Goal: Task Accomplishment & Management: Manage account settings

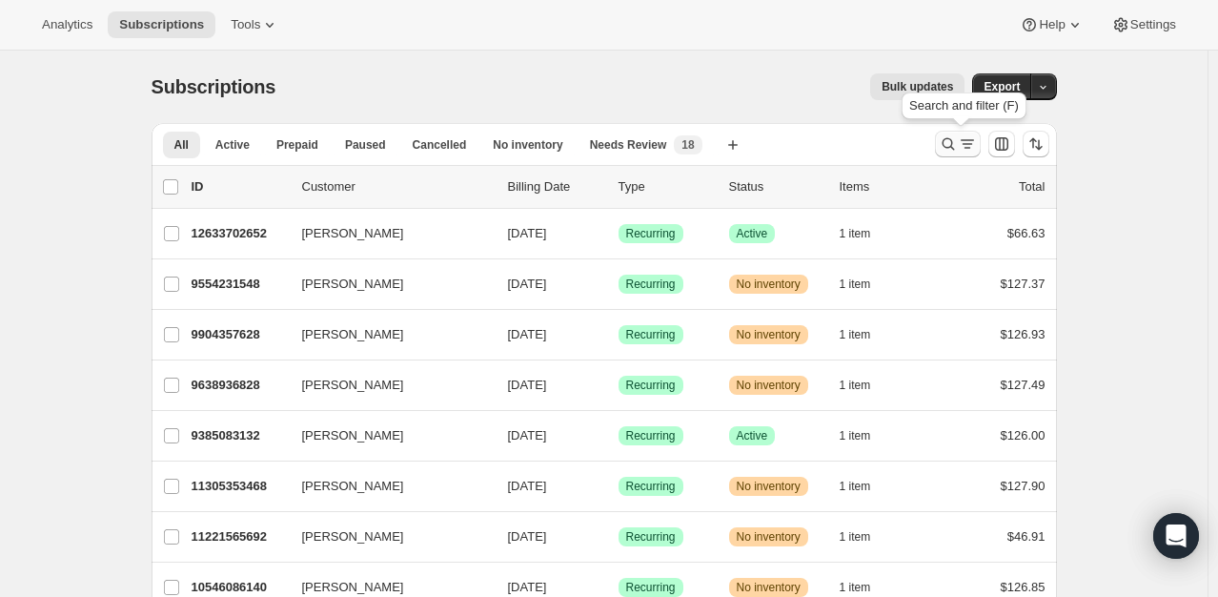
click at [949, 141] on icon "Search and filter results" at bounding box center [948, 143] width 19 height 19
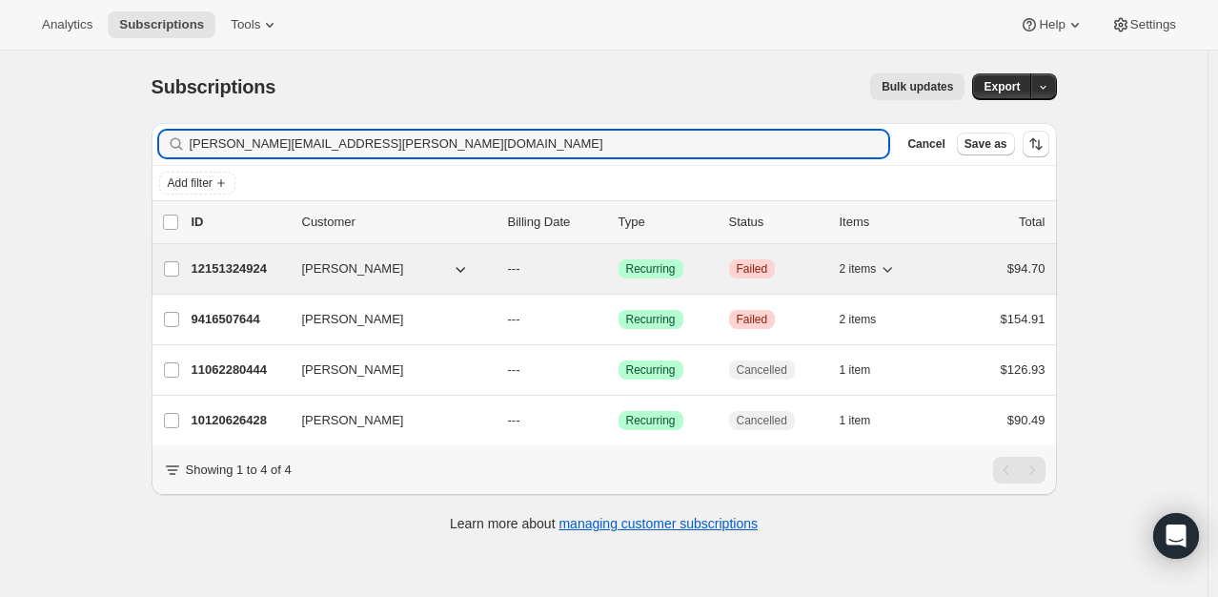
type input "[PERSON_NAME][EMAIL_ADDRESS][PERSON_NAME][DOMAIN_NAME]"
click at [255, 270] on p "12151324924" at bounding box center [239, 268] width 95 height 19
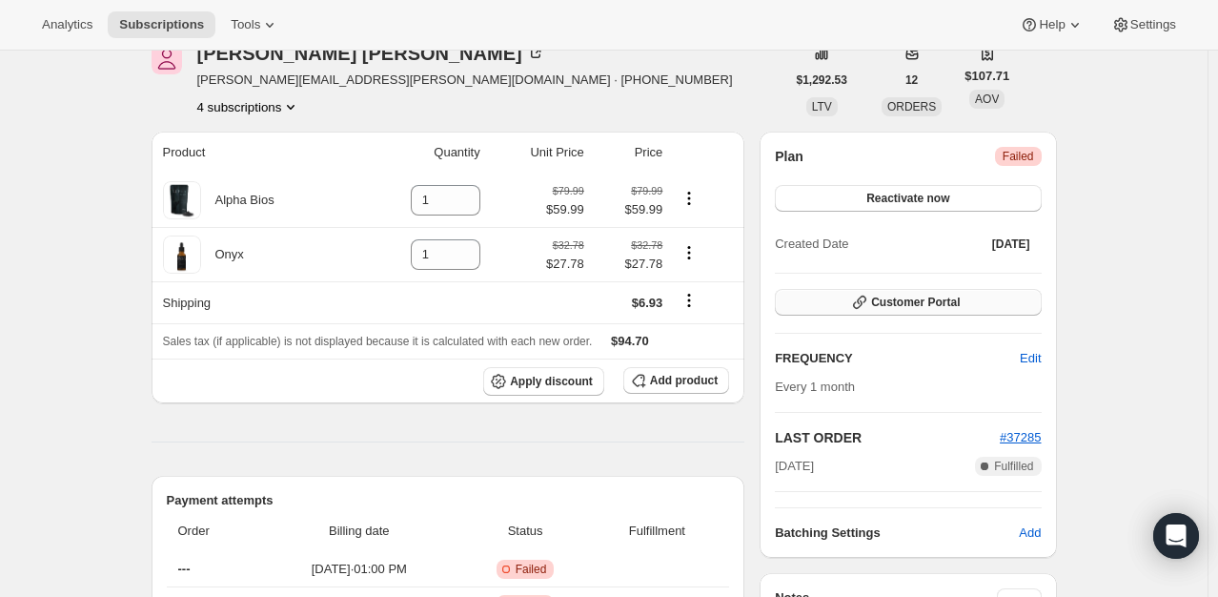
scroll to position [95, 0]
click at [935, 299] on span "Customer Portal" at bounding box center [915, 301] width 89 height 15
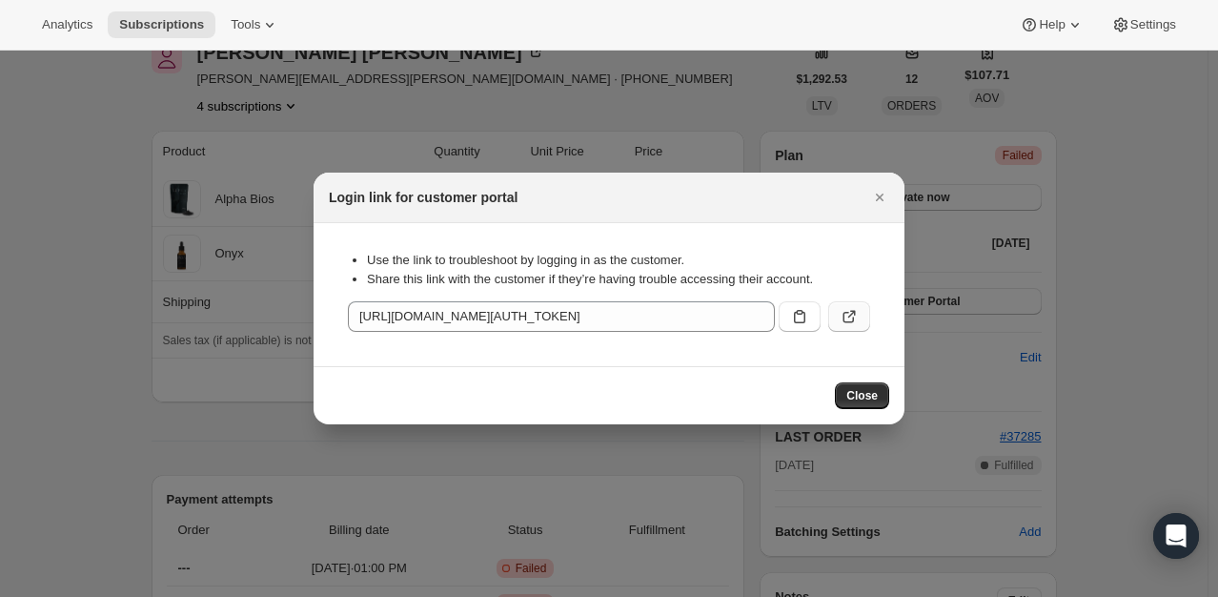
click at [856, 320] on icon ":rc3:" at bounding box center [849, 316] width 19 height 19
click at [873, 198] on icon "Close" at bounding box center [879, 197] width 19 height 19
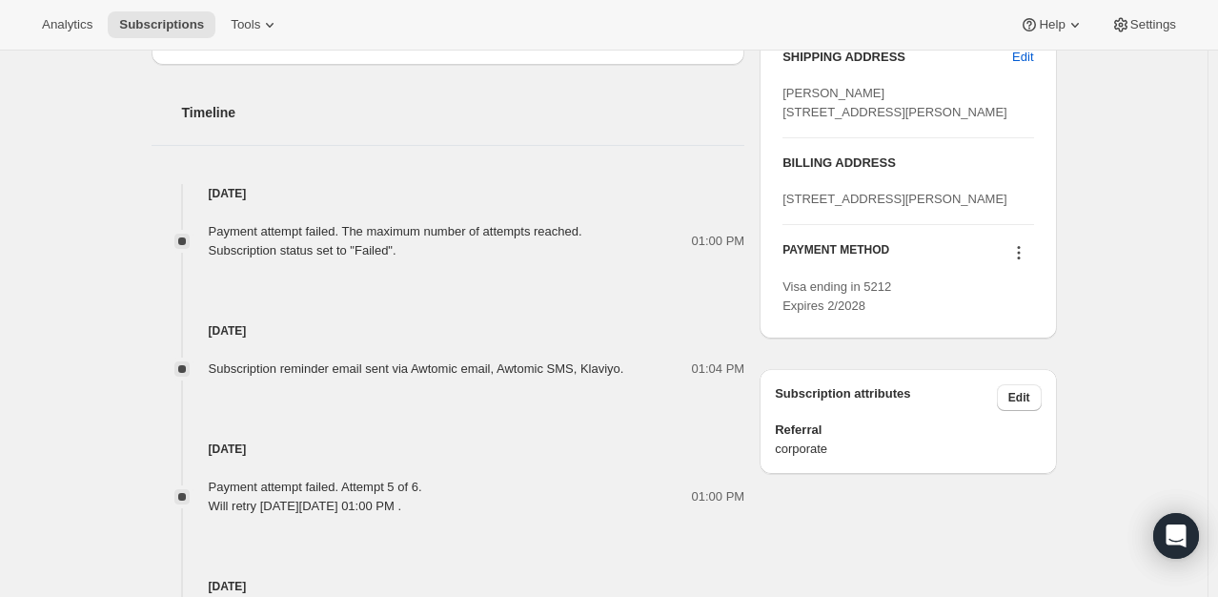
scroll to position [763, 0]
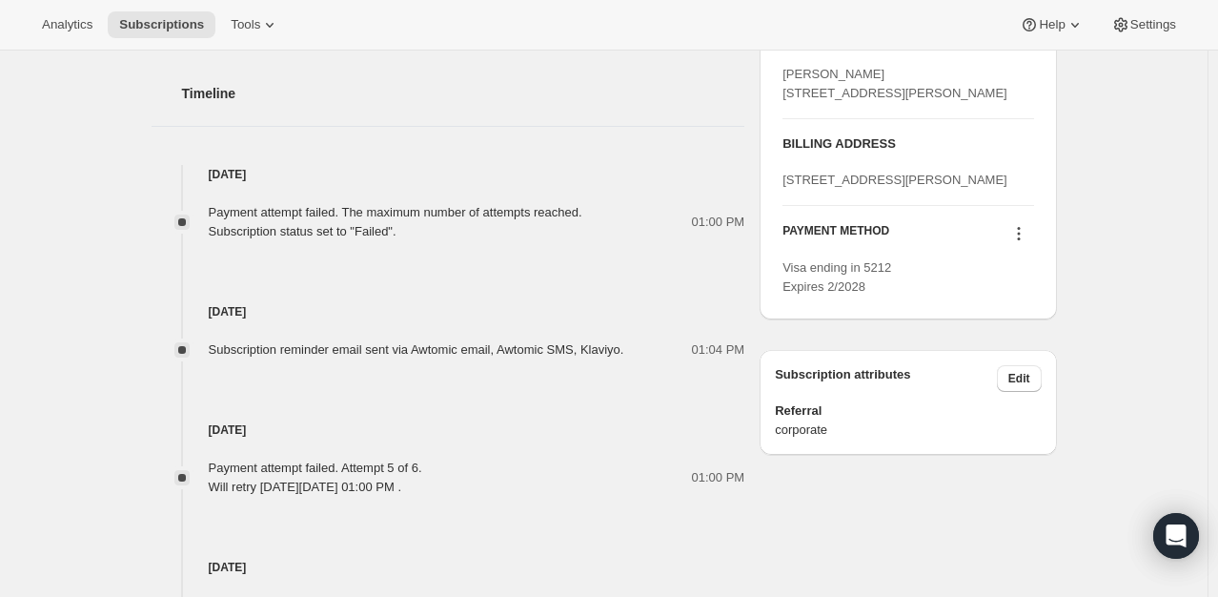
click at [1025, 243] on icon at bounding box center [1018, 233] width 19 height 19
click at [1010, 409] on span "Add credit card" at bounding box center [997, 408] width 83 height 14
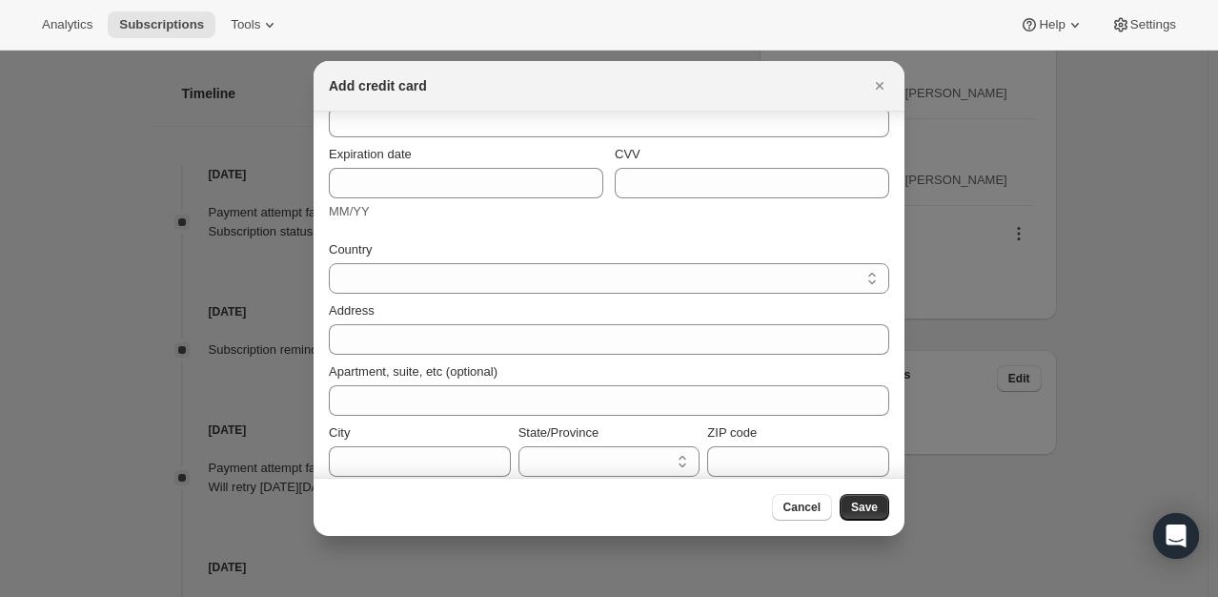
scroll to position [186, 0]
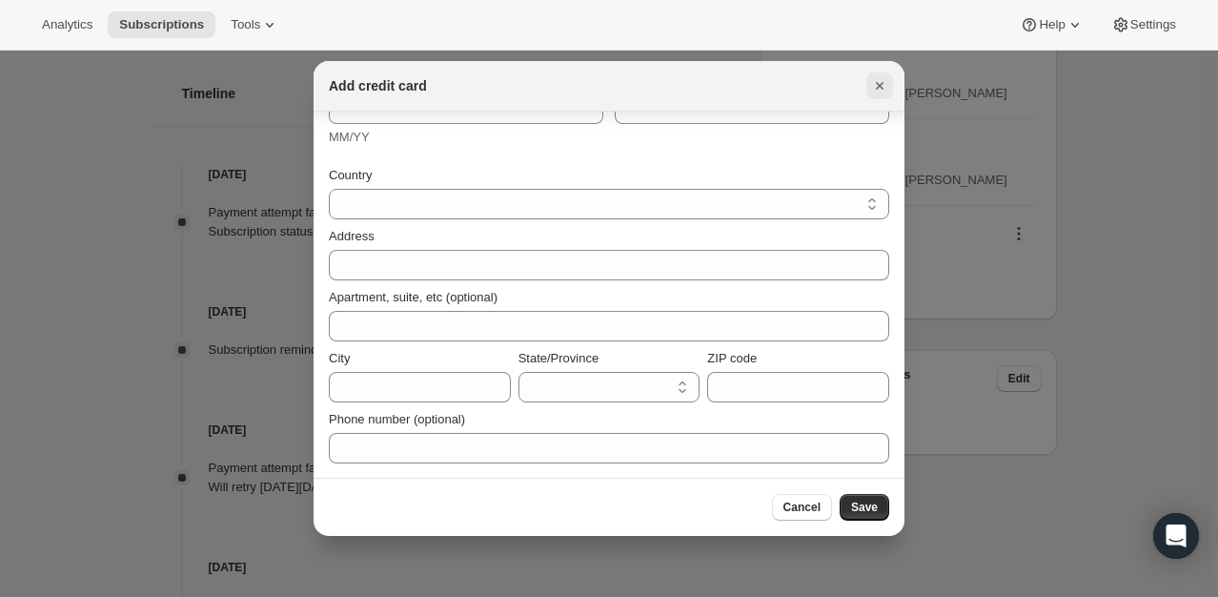
drag, startPoint x: 870, startPoint y: 69, endPoint x: 869, endPoint y: 85, distance: 16.2
click at [869, 74] on div "Add credit card" at bounding box center [609, 86] width 591 height 51
click at [870, 86] on icon "Close" at bounding box center [879, 85] width 19 height 19
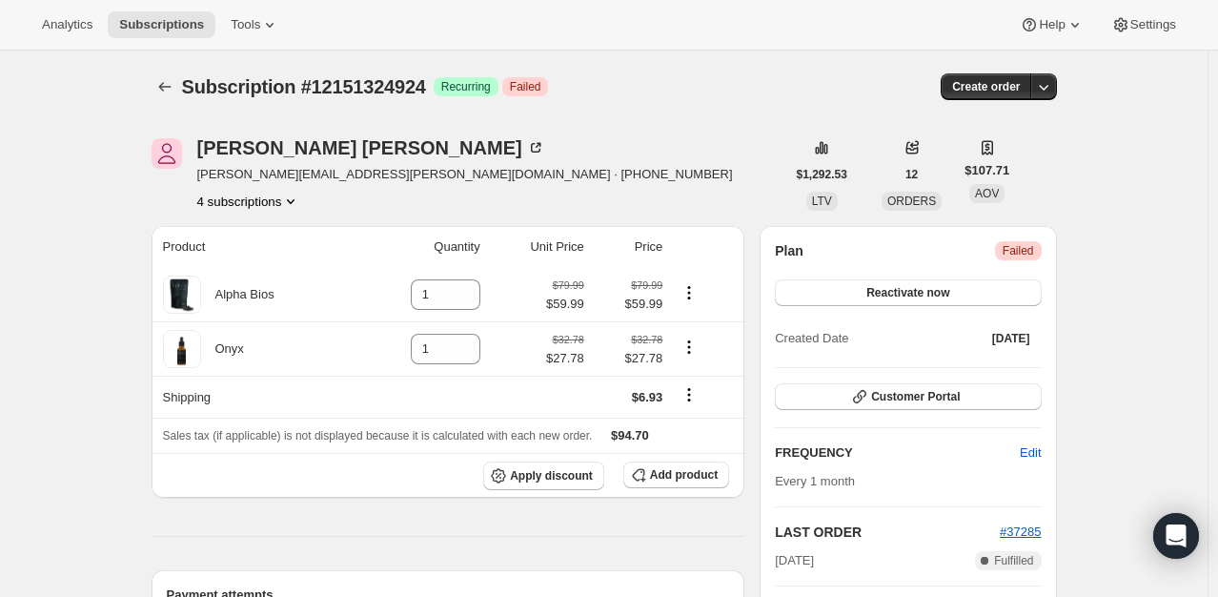
scroll to position [763, 0]
